Goal: Information Seeking & Learning: Find contact information

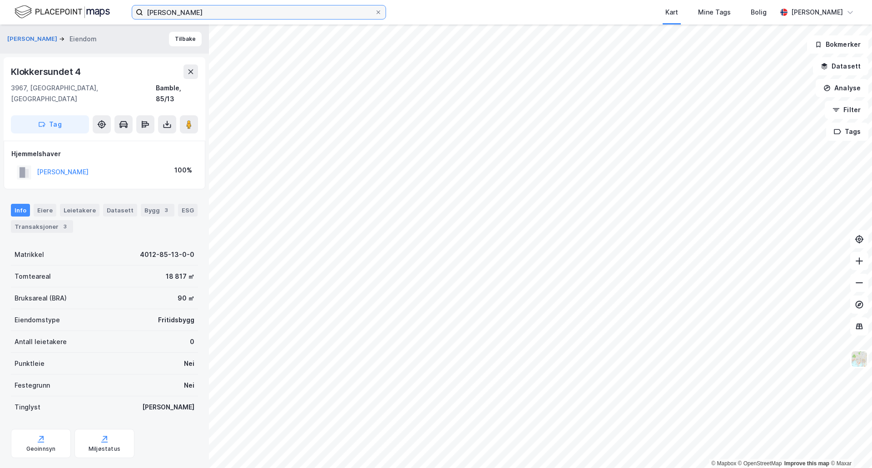
click at [219, 6] on input "[PERSON_NAME]" at bounding box center [259, 12] width 232 height 14
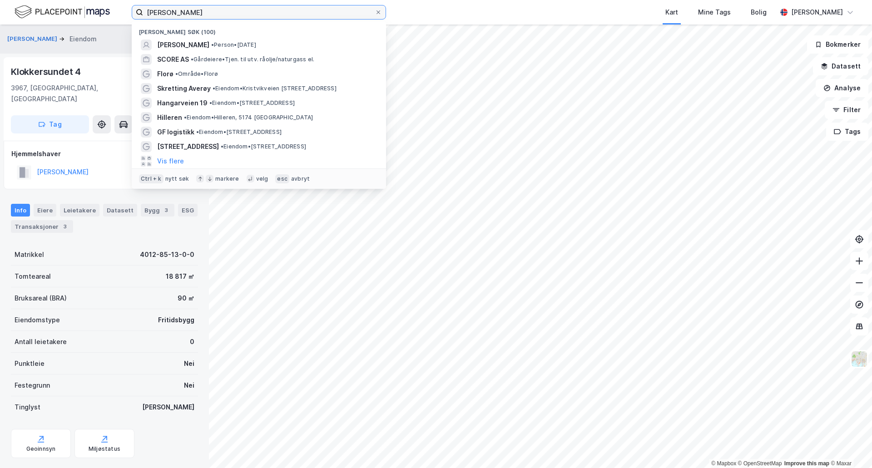
click at [217, 12] on input "[PERSON_NAME]" at bounding box center [259, 12] width 232 height 14
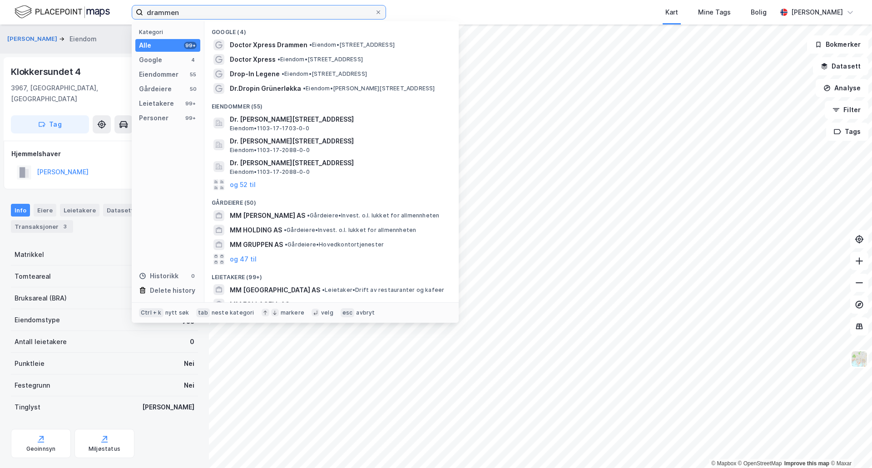
type input "drammen"
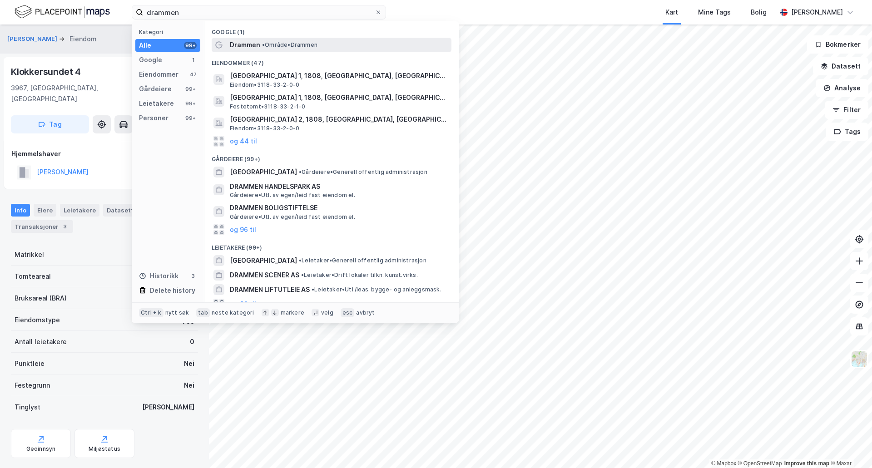
click at [264, 41] on span "•" at bounding box center [263, 44] width 3 height 7
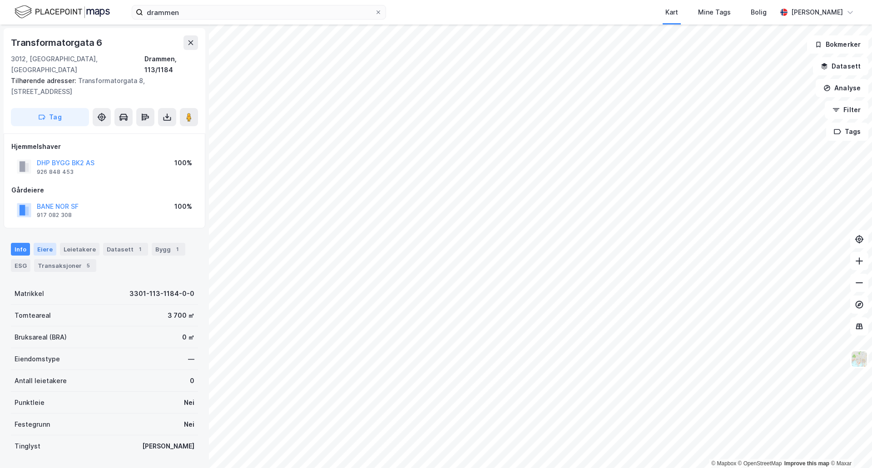
click at [39, 243] on div "Eiere" at bounding box center [45, 249] width 23 height 13
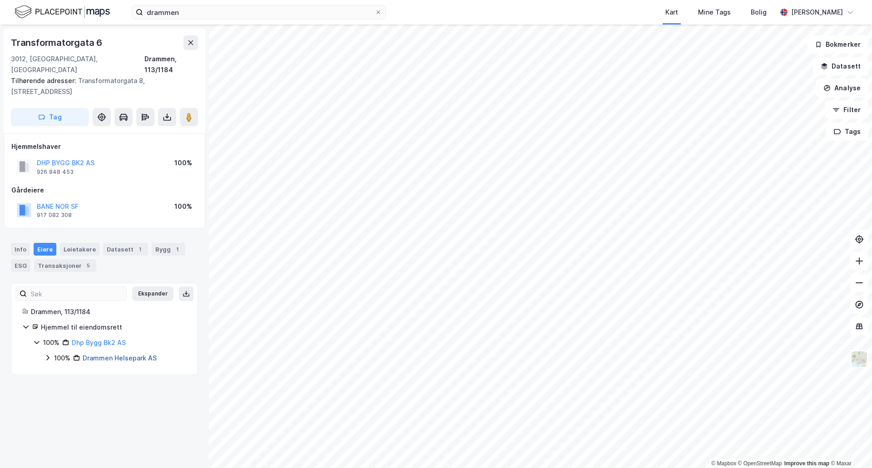
click at [109, 354] on link "Drammen Helsepark AS" at bounding box center [120, 358] width 74 height 8
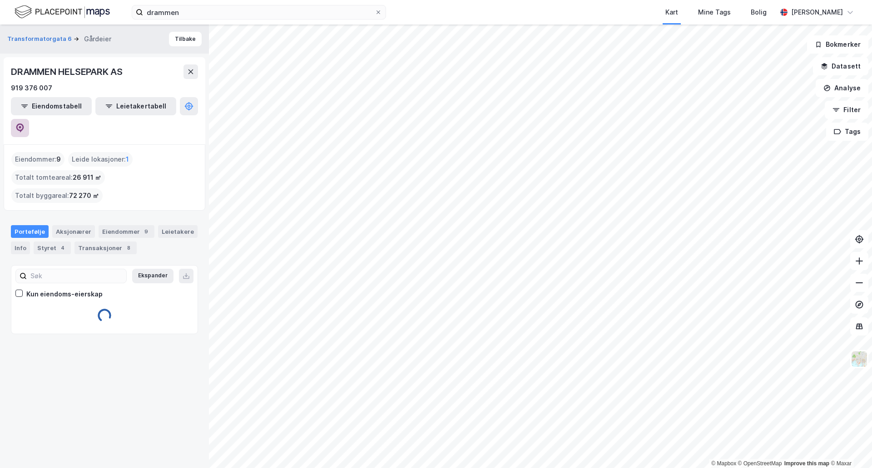
click at [25, 124] on icon at bounding box center [19, 128] width 9 height 9
